Goal: Submit feedback/report problem: Submit feedback/report problem

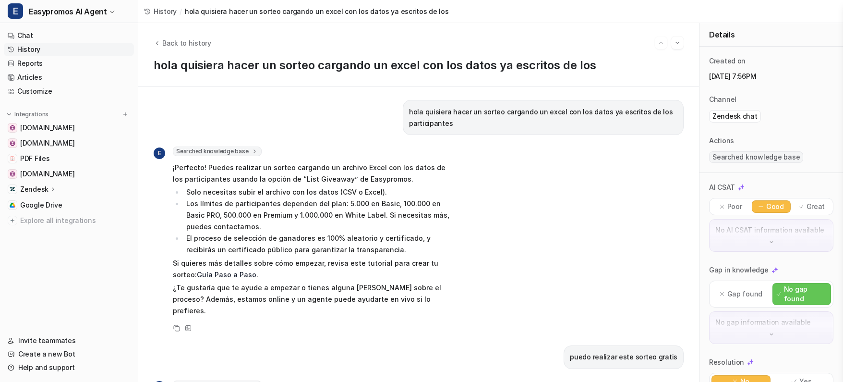
scroll to position [144, 0]
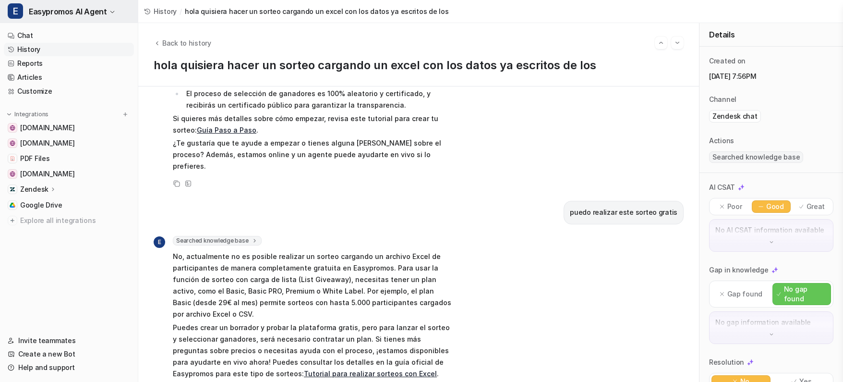
scroll to position [1, 0]
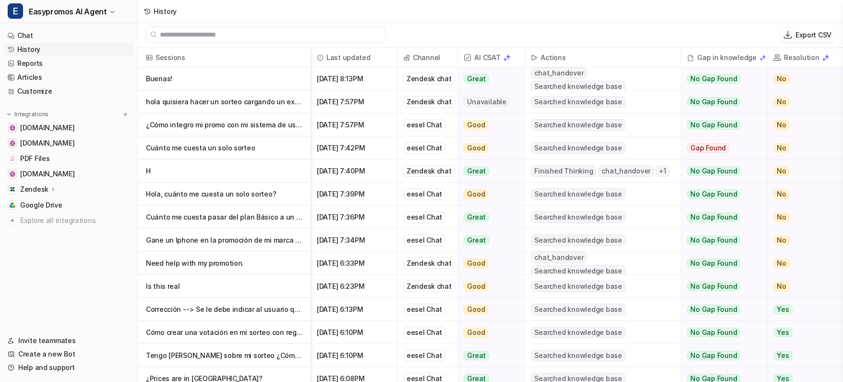
click at [233, 79] on p "Buenas!" at bounding box center [224, 78] width 157 height 23
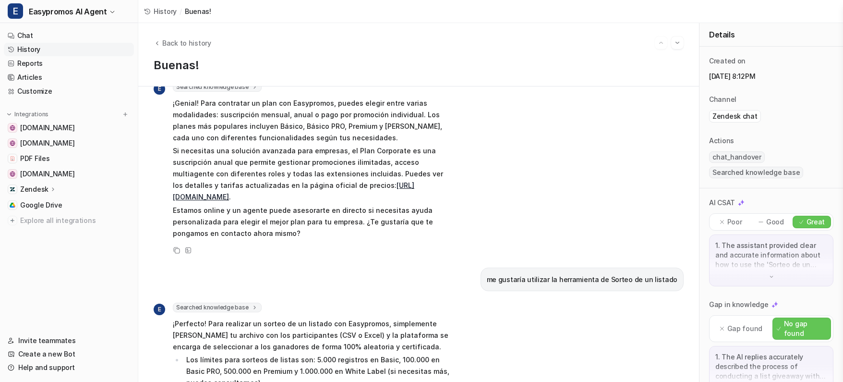
scroll to position [384, 0]
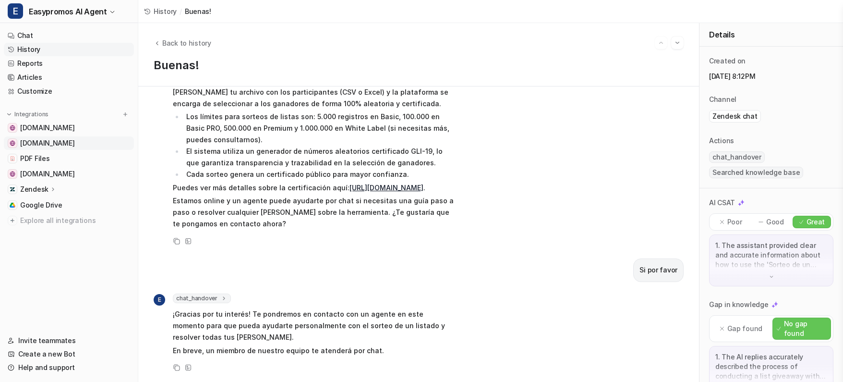
scroll to position [1, 0]
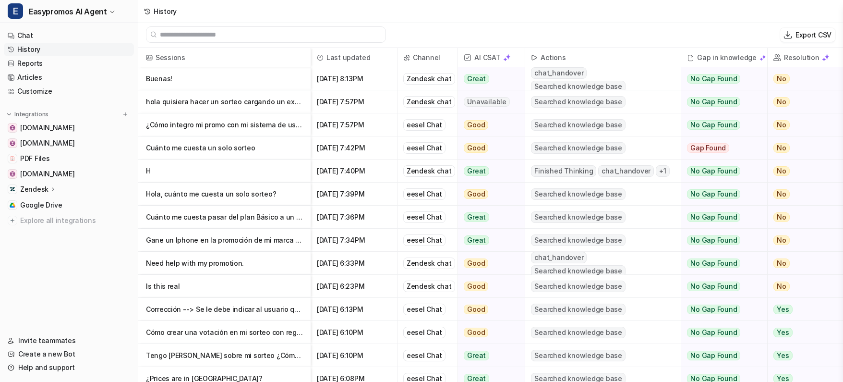
click at [209, 105] on p "hola quisiera hacer un sorteo cargando un excel con los datos ya escritos de los" at bounding box center [224, 101] width 157 height 23
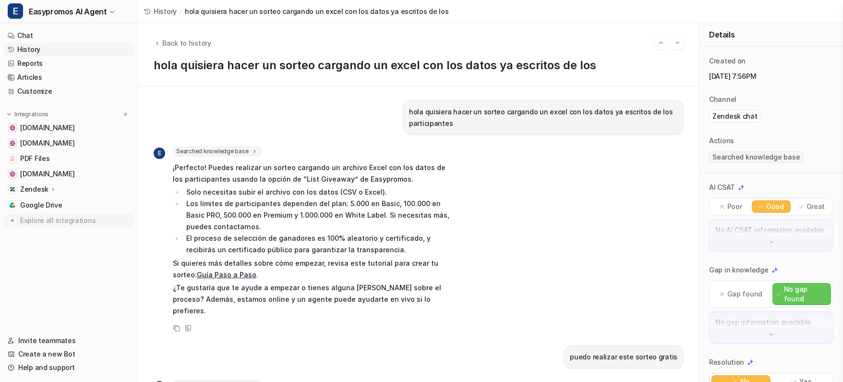
scroll to position [1, 0]
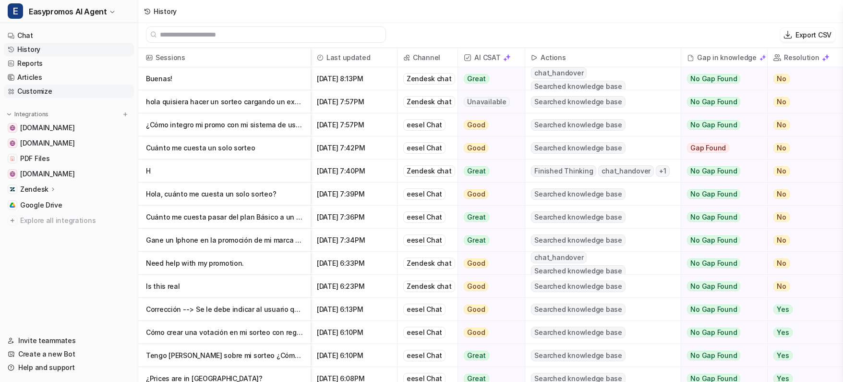
click at [60, 86] on link "Customize" at bounding box center [69, 90] width 130 height 13
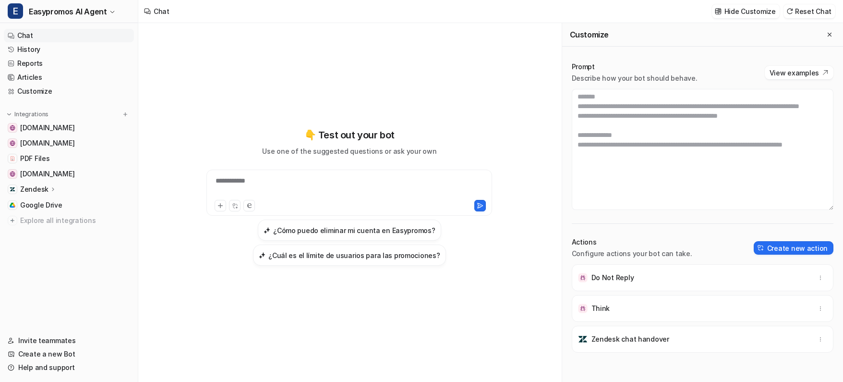
click at [276, 213] on div "**********" at bounding box center [349, 192] width 286 height 46
click at [274, 186] on div "**********" at bounding box center [349, 187] width 281 height 22
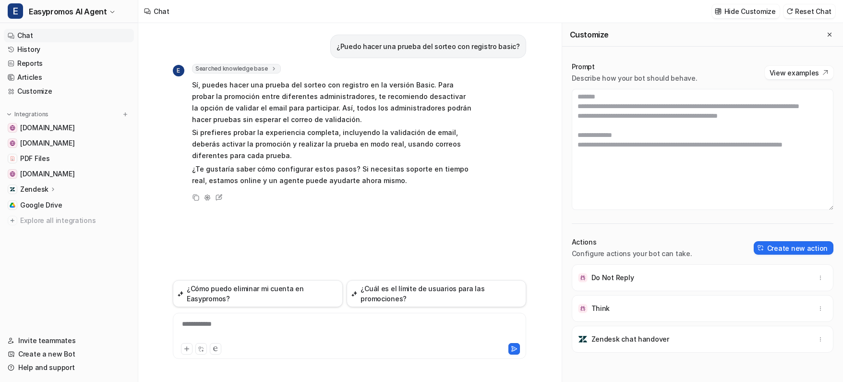
click at [269, 322] on div "**********" at bounding box center [349, 330] width 348 height 22
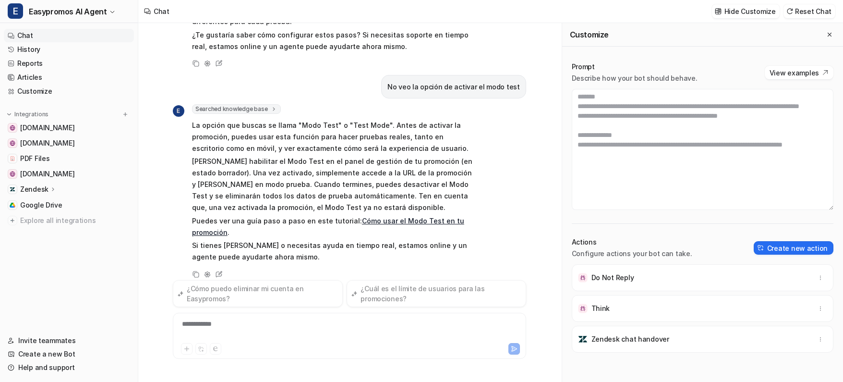
scroll to position [145, 0]
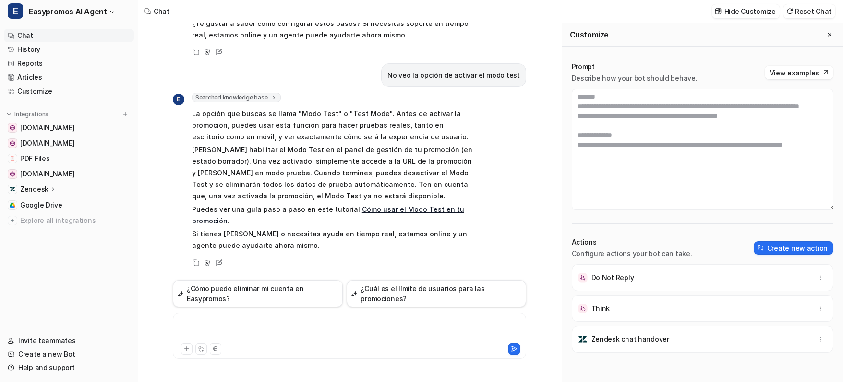
click at [255, 337] on div at bounding box center [349, 330] width 348 height 22
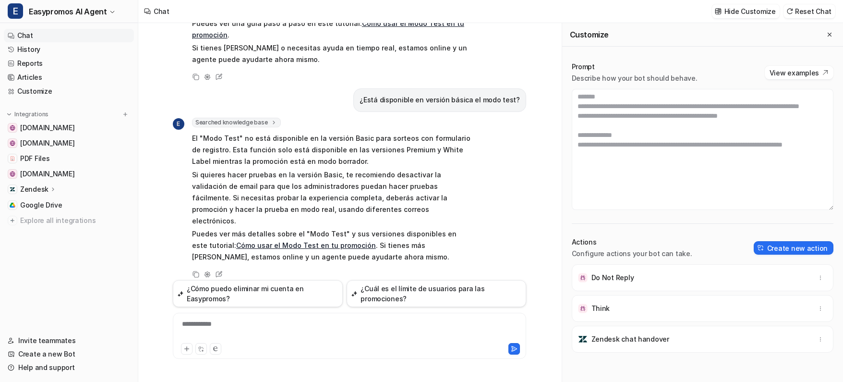
scroll to position [403, 0]
click at [272, 332] on div "**********" at bounding box center [349, 330] width 348 height 22
drag, startPoint x: 269, startPoint y: 334, endPoint x: 259, endPoint y: 323, distance: 14.6
click at [267, 331] on div at bounding box center [349, 330] width 348 height 22
drag, startPoint x: 241, startPoint y: 329, endPoint x: 241, endPoint y: 334, distance: 4.8
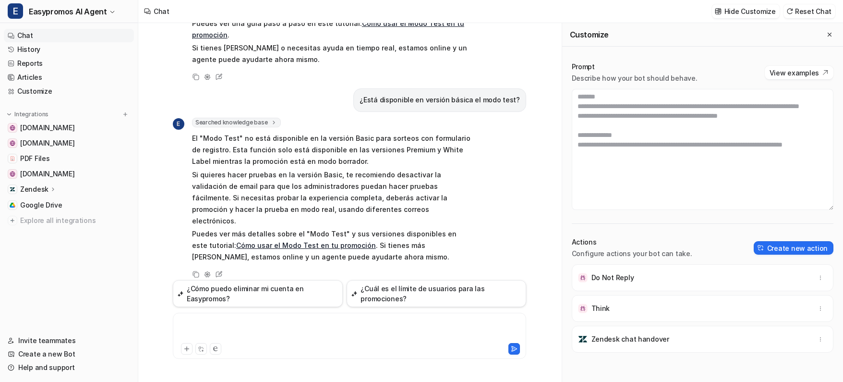
click at [241, 328] on div at bounding box center [349, 330] width 348 height 22
click at [211, 350] on button at bounding box center [216, 349] width 12 height 12
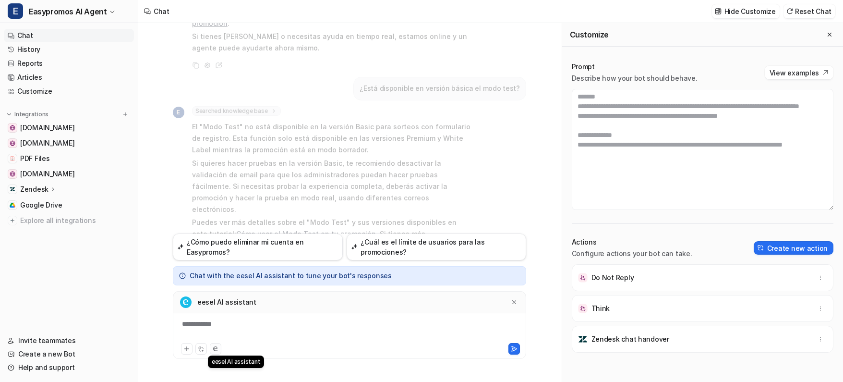
click at [212, 350] on button at bounding box center [216, 349] width 12 height 12
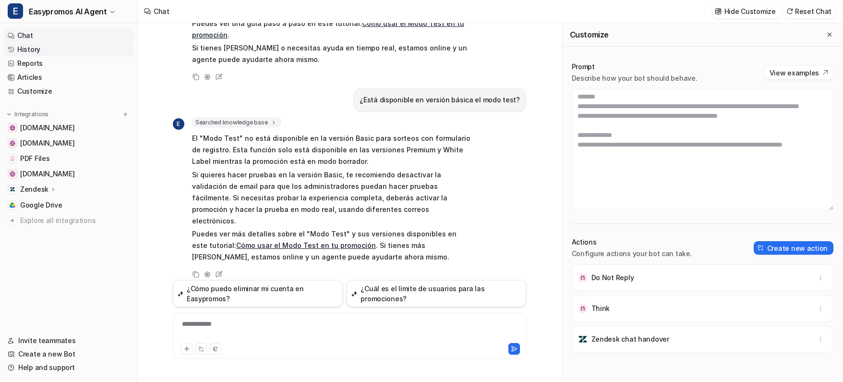
click at [57, 43] on link "History" at bounding box center [69, 49] width 130 height 13
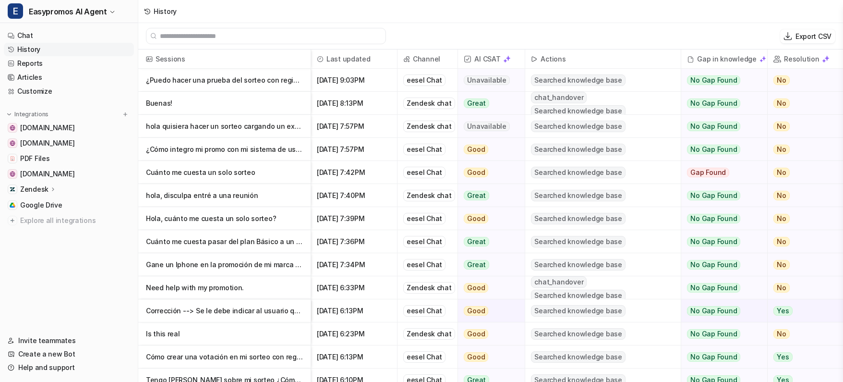
click at [172, 79] on p "¿Puedo hacer una prueba del sorteo con registro basic?" at bounding box center [224, 80] width 157 height 23
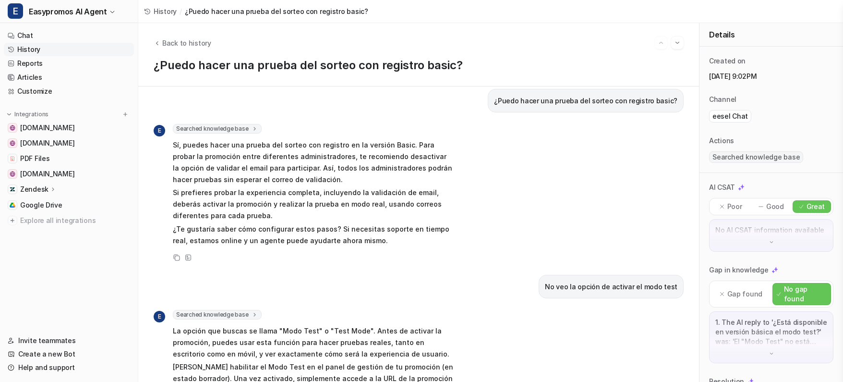
scroll to position [12, 0]
click at [736, 207] on p "Poor" at bounding box center [734, 207] width 15 height 10
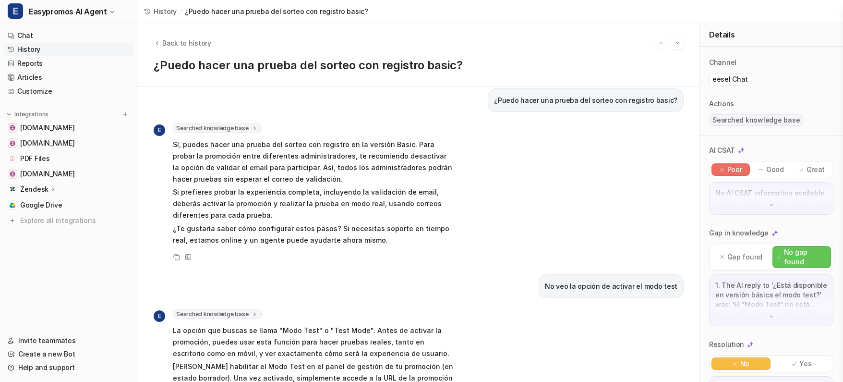
scroll to position [39, 0]
click at [780, 168] on p "Good" at bounding box center [775, 168] width 18 height 10
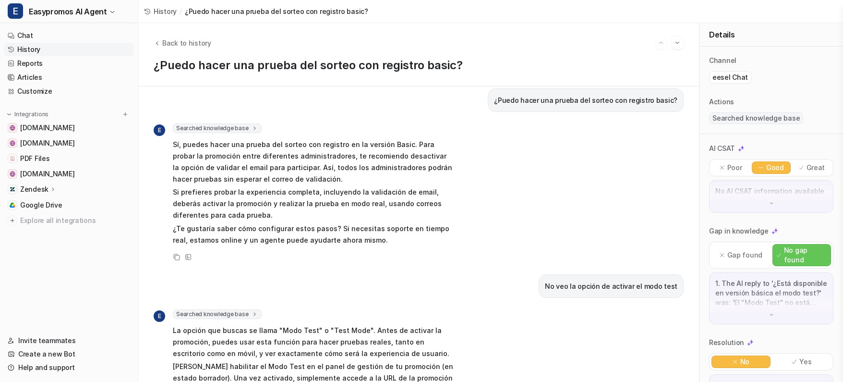
click at [743, 252] on p "Gap found" at bounding box center [744, 255] width 35 height 10
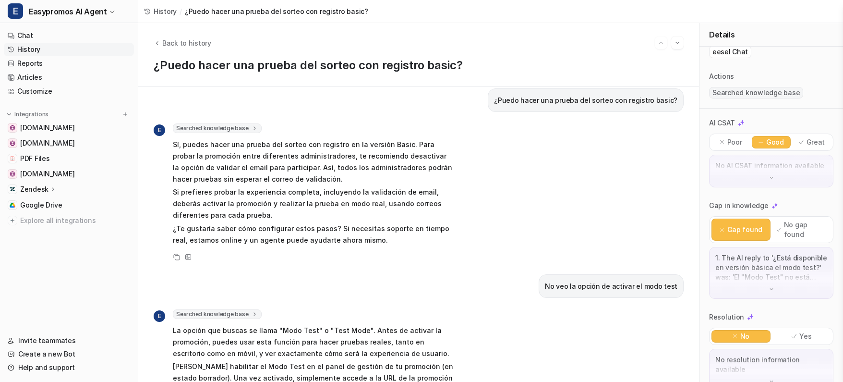
click at [793, 333] on icon at bounding box center [794, 336] width 7 height 7
click at [28, 47] on link "History" at bounding box center [69, 49] width 130 height 13
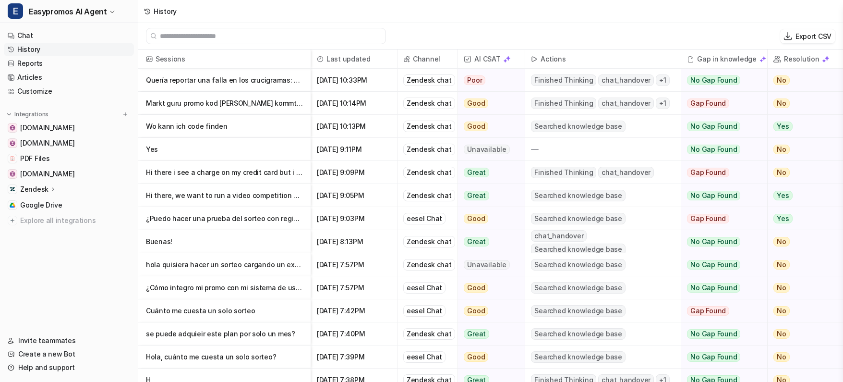
click at [208, 83] on p "Quería reportar una falla en los crucigramas: subo 5 palabras y solo toma 4." at bounding box center [224, 80] width 157 height 23
